Goal: Browse casually

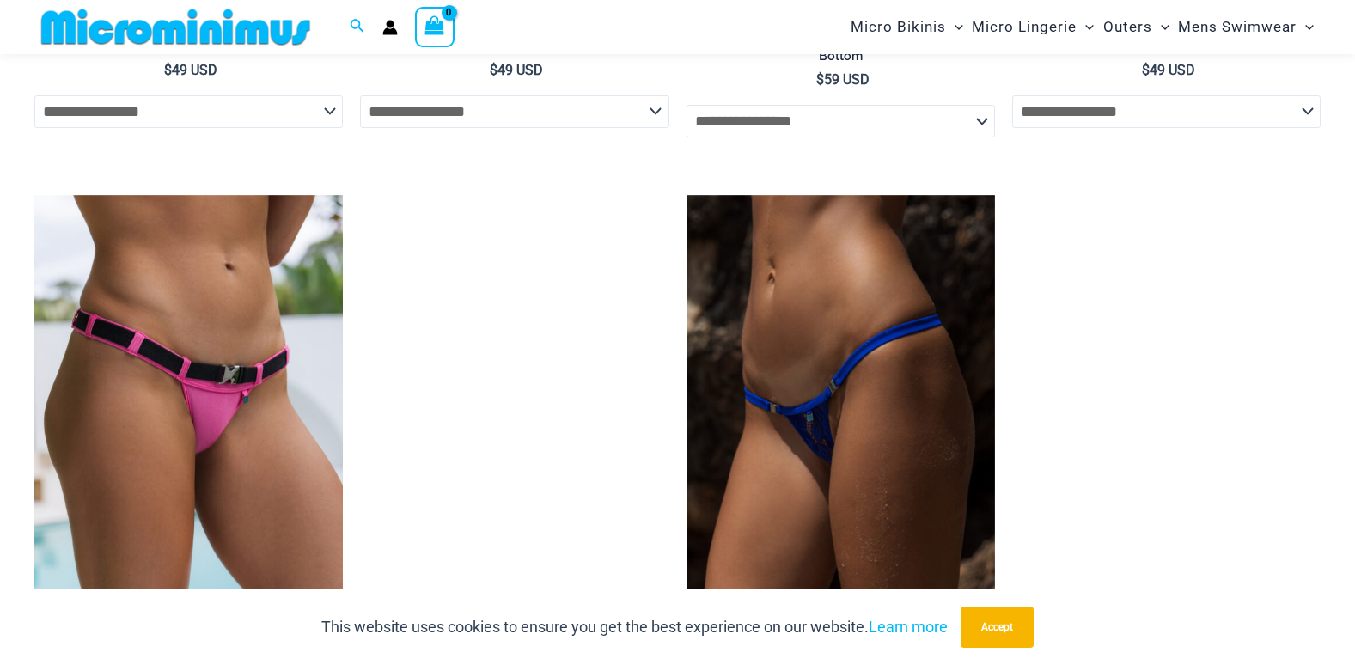
scroll to position [5312, 0]
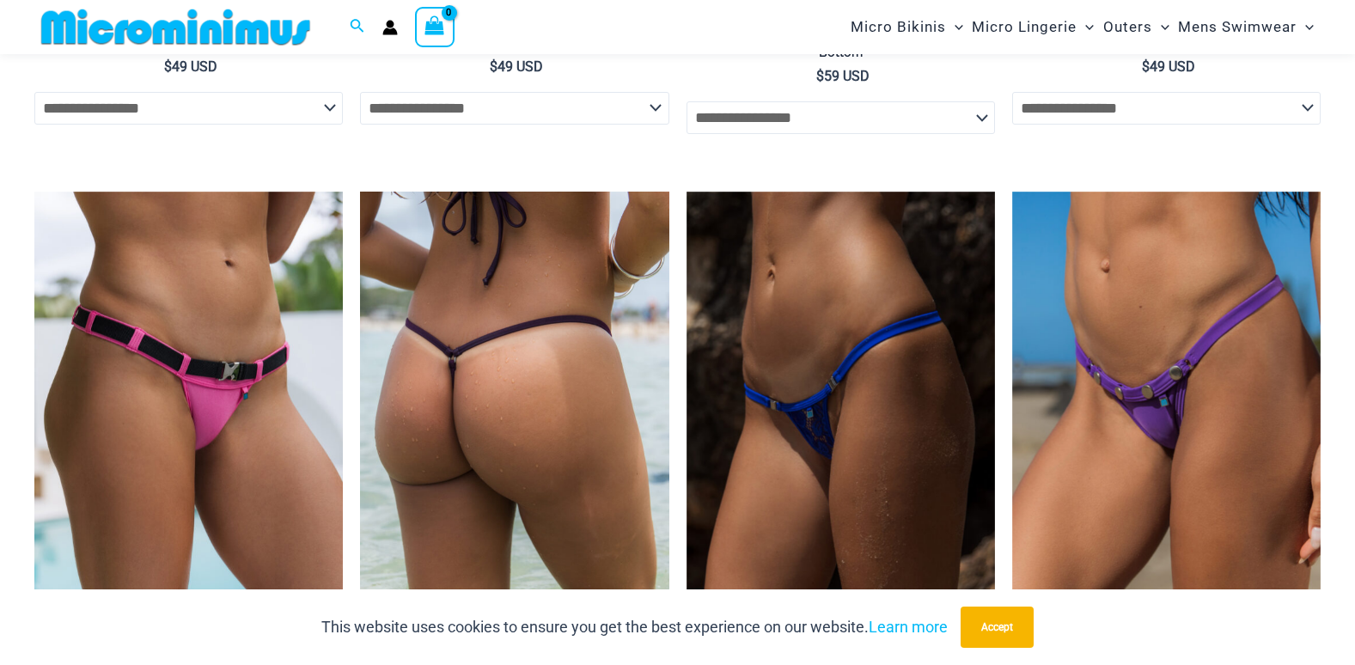
click at [498, 433] on img at bounding box center [514, 423] width 308 height 463
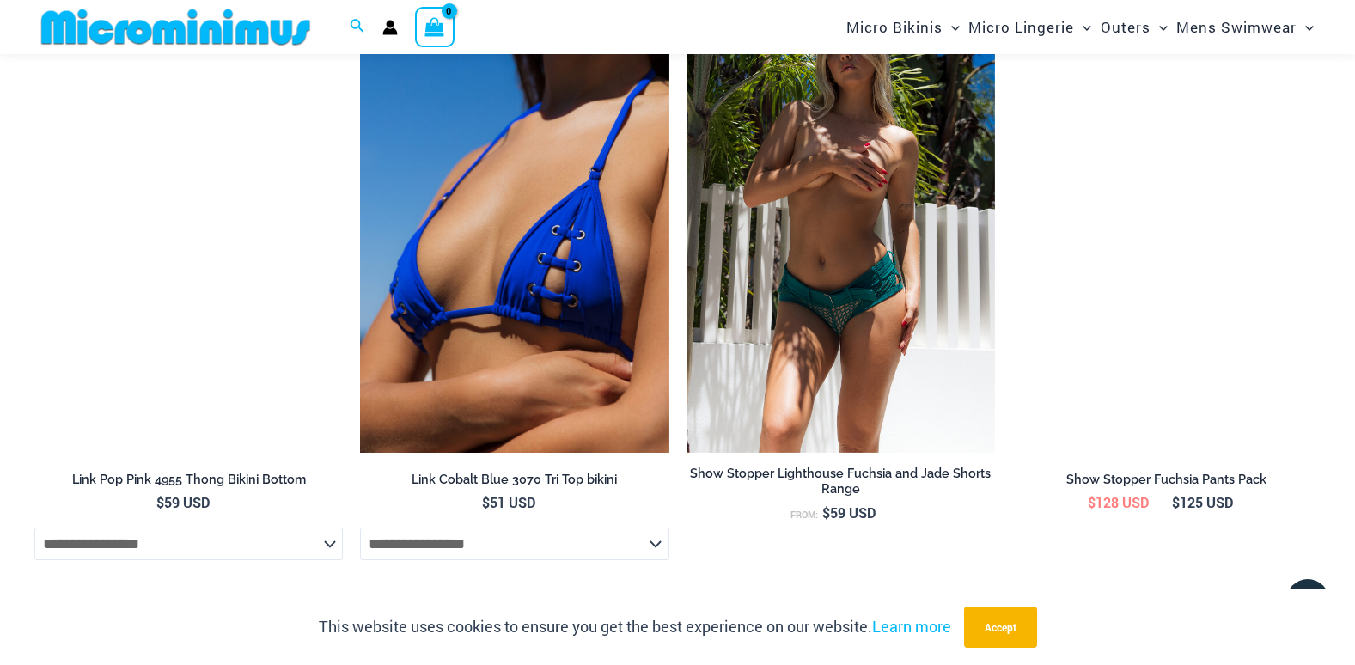
scroll to position [5927, 0]
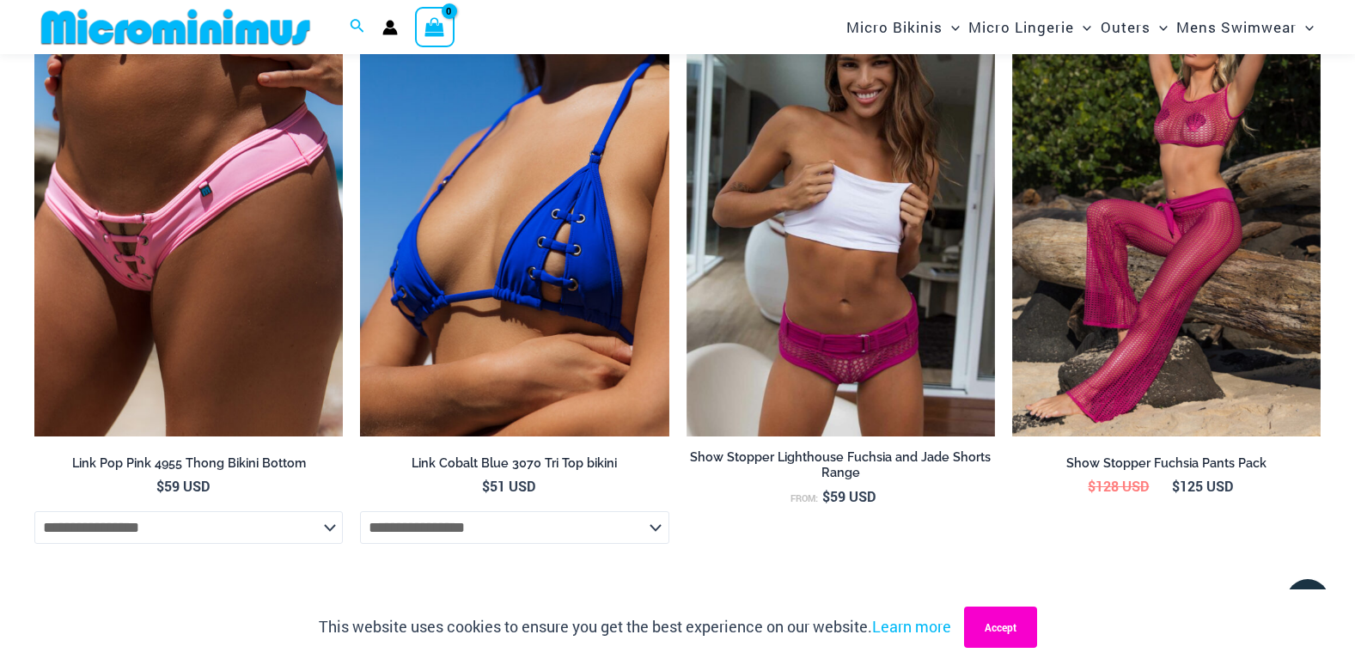
click at [984, 624] on button "Accept" at bounding box center [1000, 626] width 73 height 41
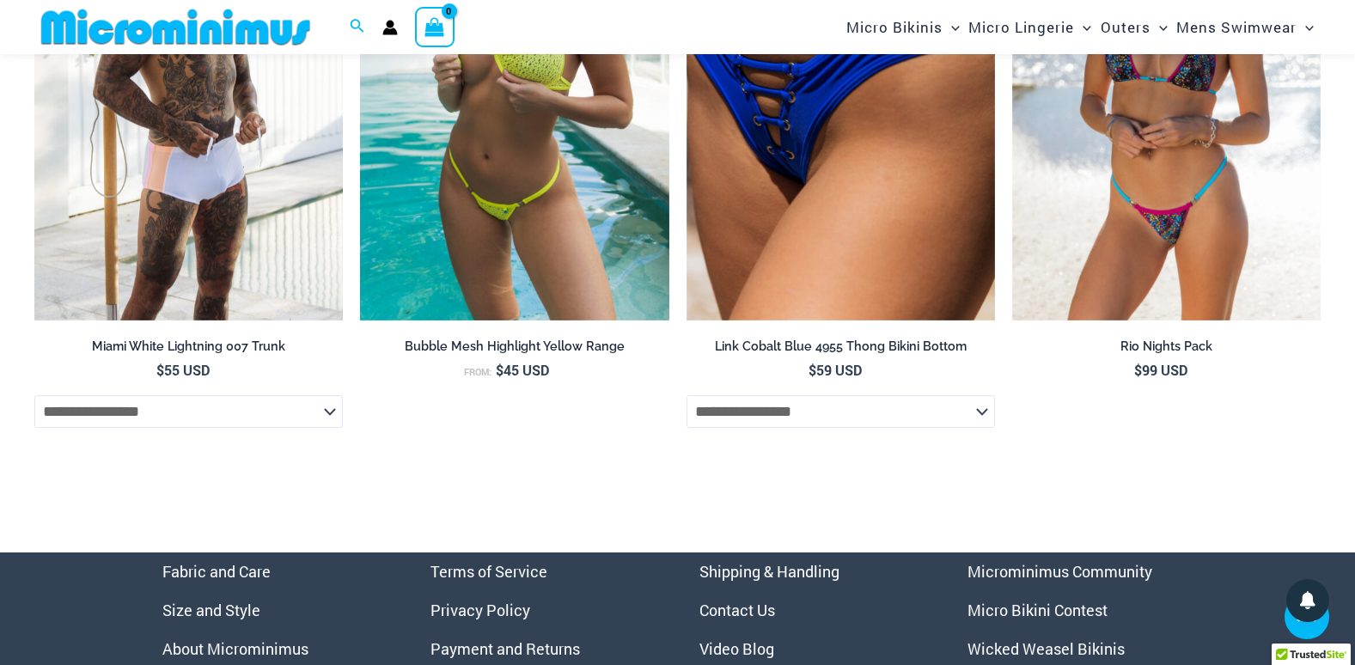
scroll to position [6701, 0]
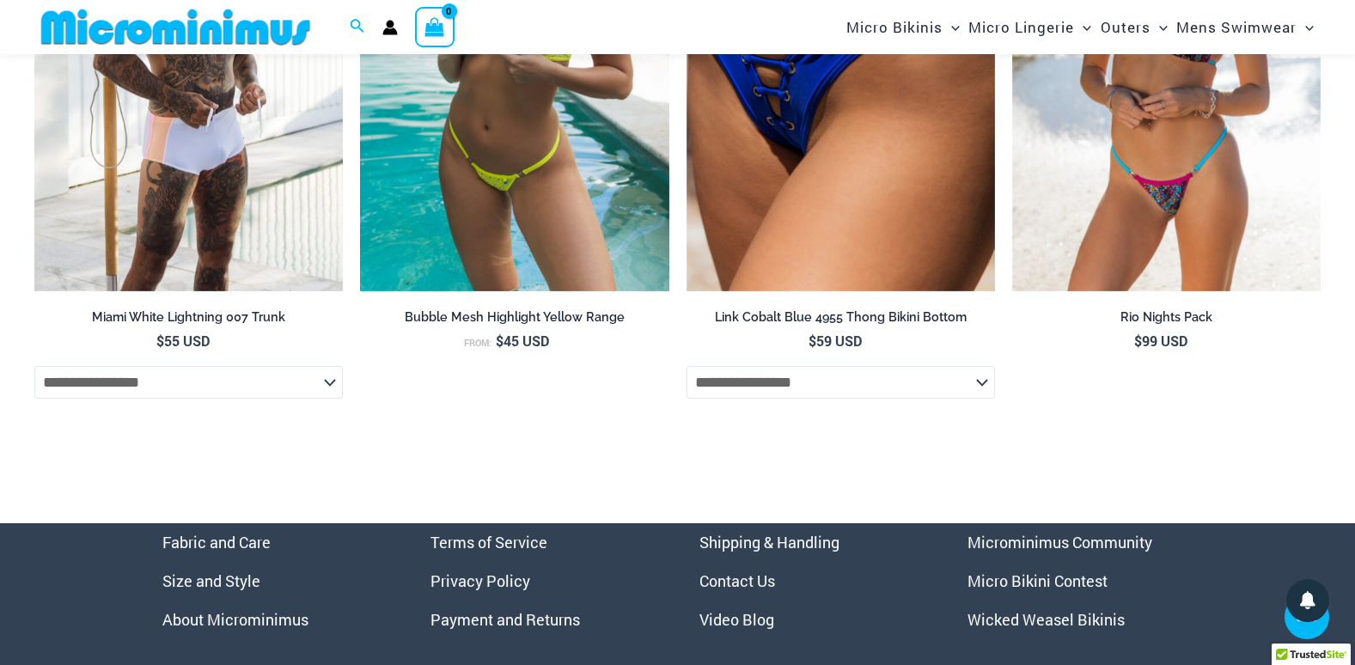
click at [978, 552] on link "Microminimus Community" at bounding box center [1059, 542] width 185 height 21
